Goal: Communication & Community: Answer question/provide support

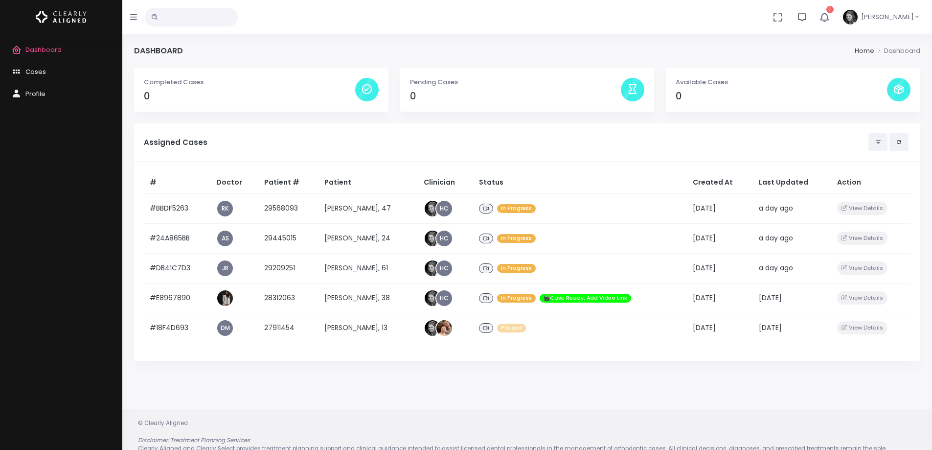
click at [830, 18] on icon "button" at bounding box center [824, 17] width 11 height 11
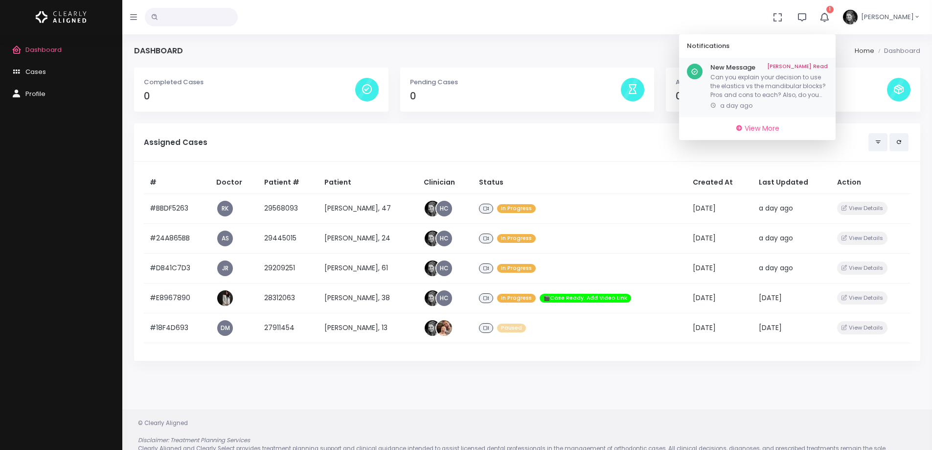
click at [780, 79] on p "Can you explain your decision to use the elastics vs the mandibular blocks? Pro…" at bounding box center [768, 86] width 117 height 26
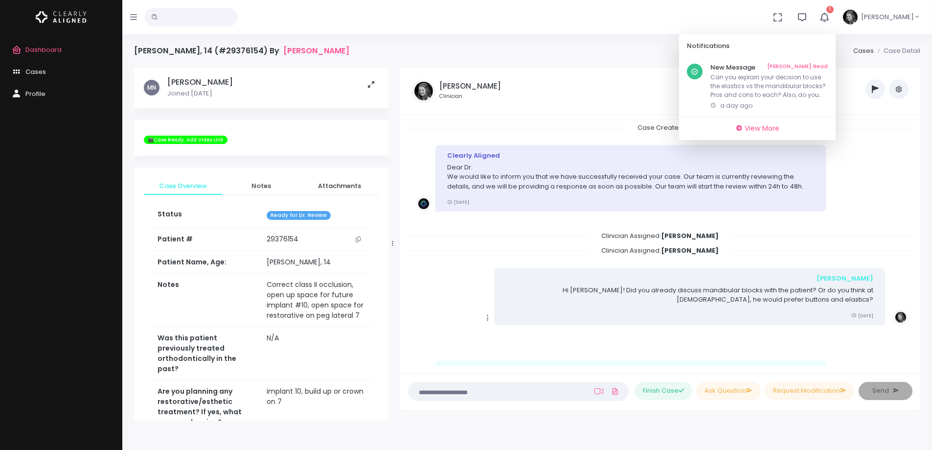
drag, startPoint x: 823, startPoint y: 67, endPoint x: 631, endPoint y: 248, distance: 264.0
click at [823, 67] on link "[PERSON_NAME] Read" at bounding box center [797, 68] width 61 height 8
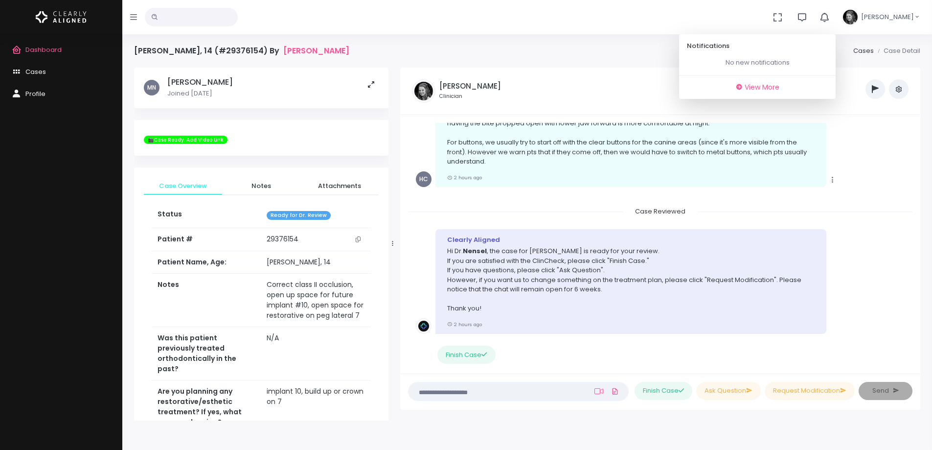
scroll to position [1068, 0]
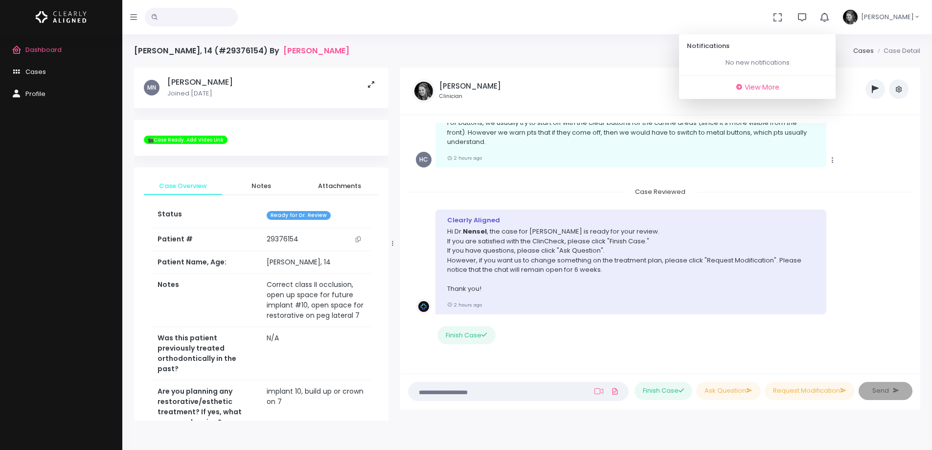
click at [57, 50] on span "Dashboard" at bounding box center [43, 49] width 36 height 9
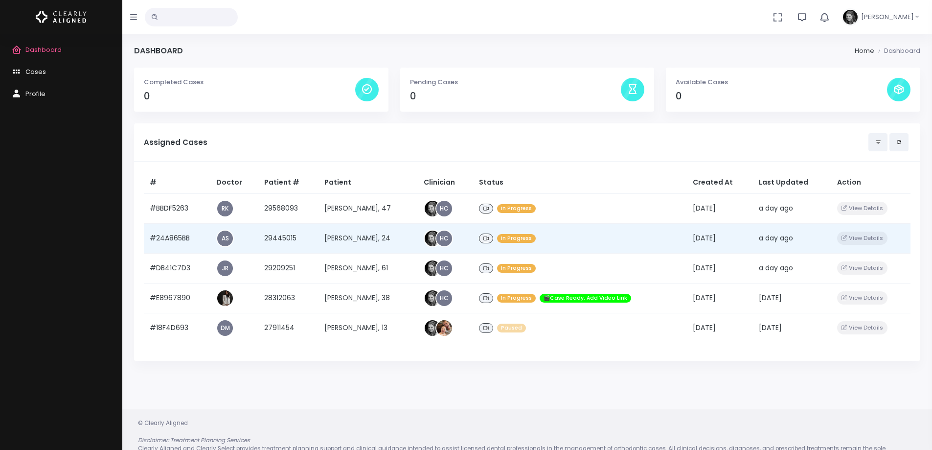
click at [175, 236] on td "#24A865BB" at bounding box center [177, 238] width 67 height 30
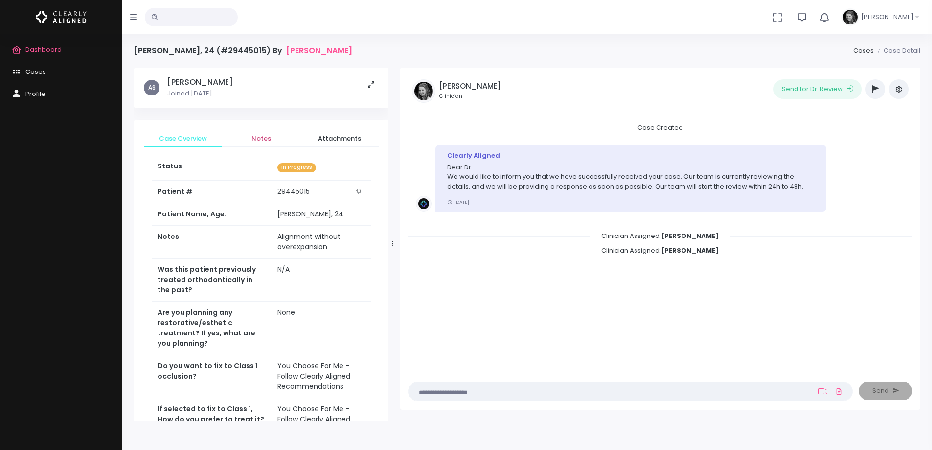
click at [263, 138] on span "Notes" at bounding box center [261, 139] width 63 height 10
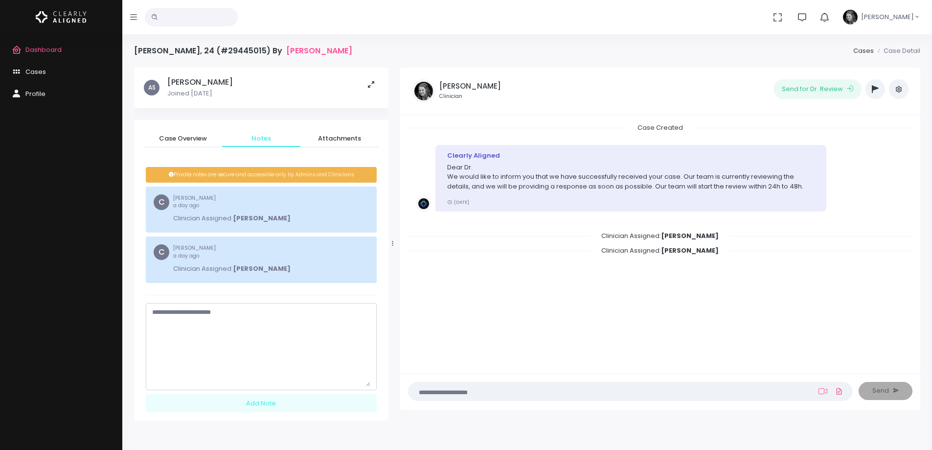
drag, startPoint x: 367, startPoint y: 323, endPoint x: 324, endPoint y: 355, distance: 53.5
click at [375, 388] on nick-textarea "scrollable content" at bounding box center [261, 346] width 231 height 87
click at [324, 355] on textarea "scrollable content" at bounding box center [261, 346] width 218 height 79
click at [180, 138] on span "Case Overview" at bounding box center [183, 139] width 63 height 10
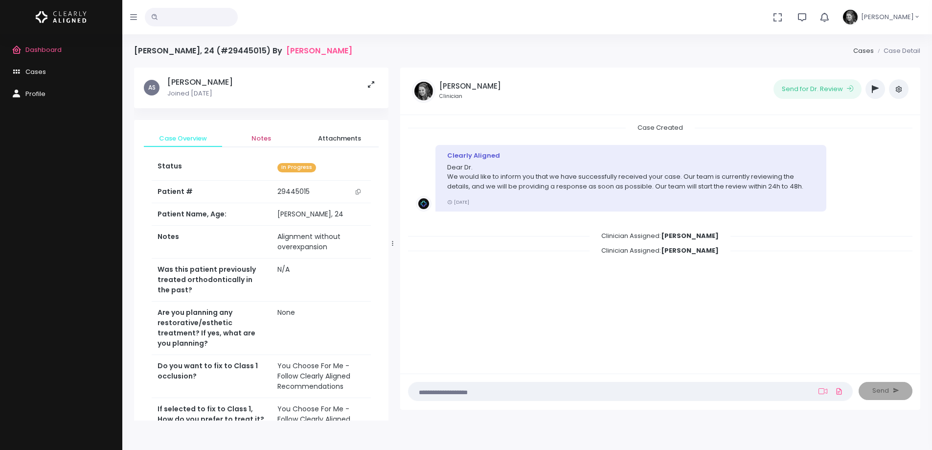
click at [251, 138] on span "Notes" at bounding box center [261, 139] width 63 height 10
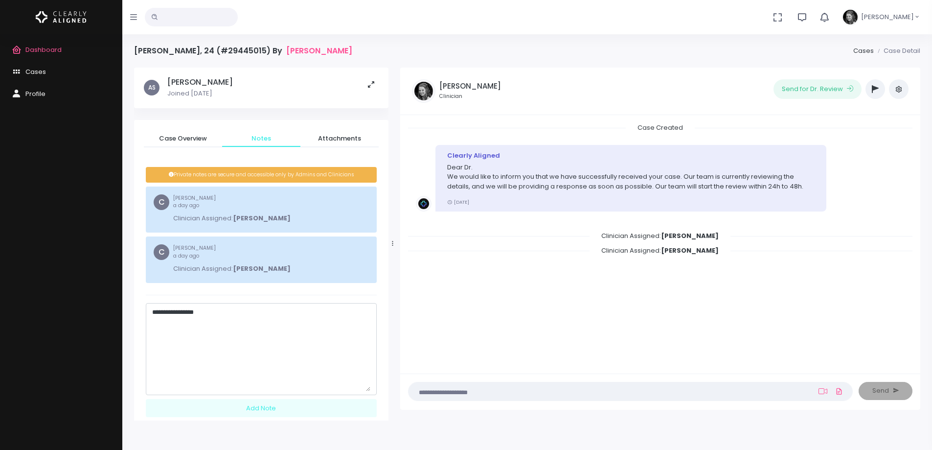
click at [241, 325] on textarea "**********" at bounding box center [261, 349] width 218 height 84
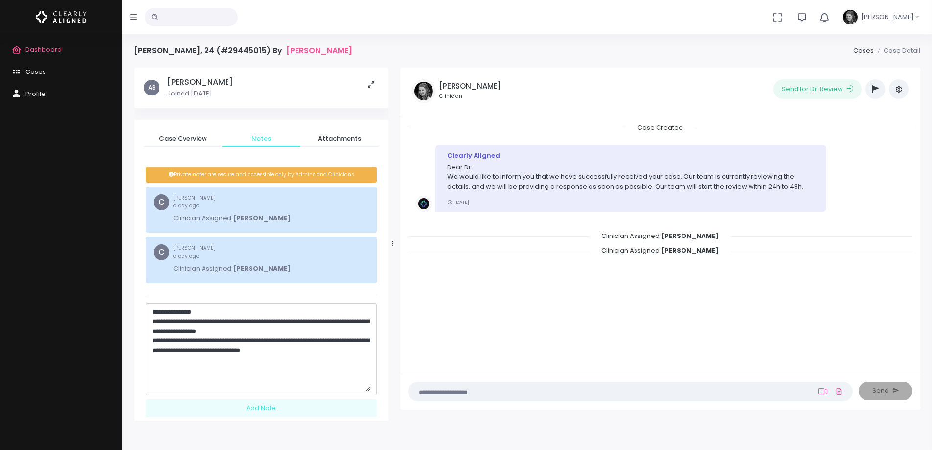
paste textarea "*"
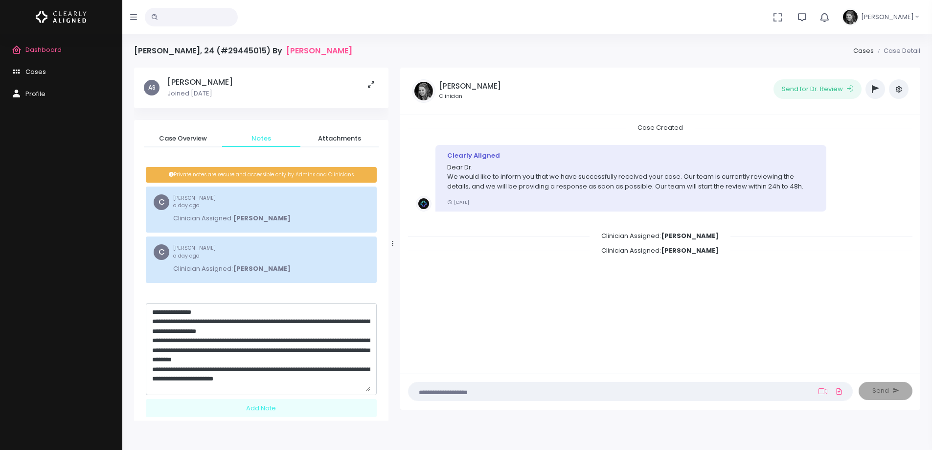
scroll to position [2, 0]
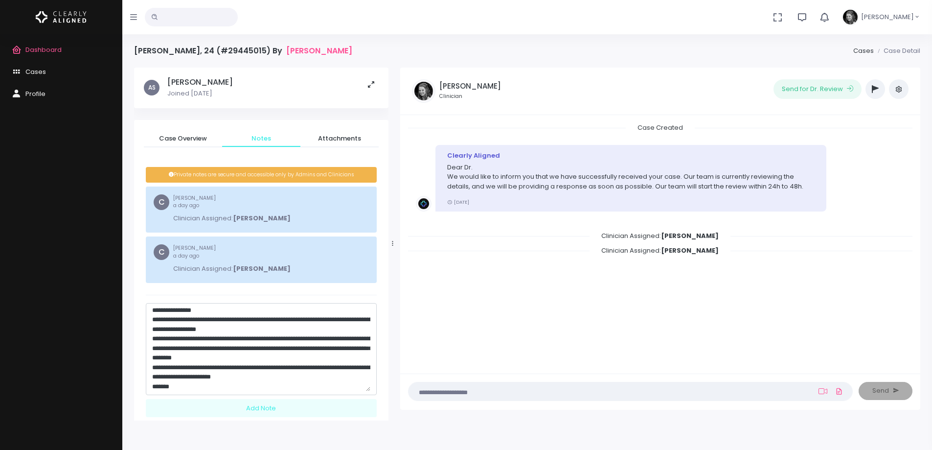
type textarea "**********"
